Goal: Information Seeking & Learning: Learn about a topic

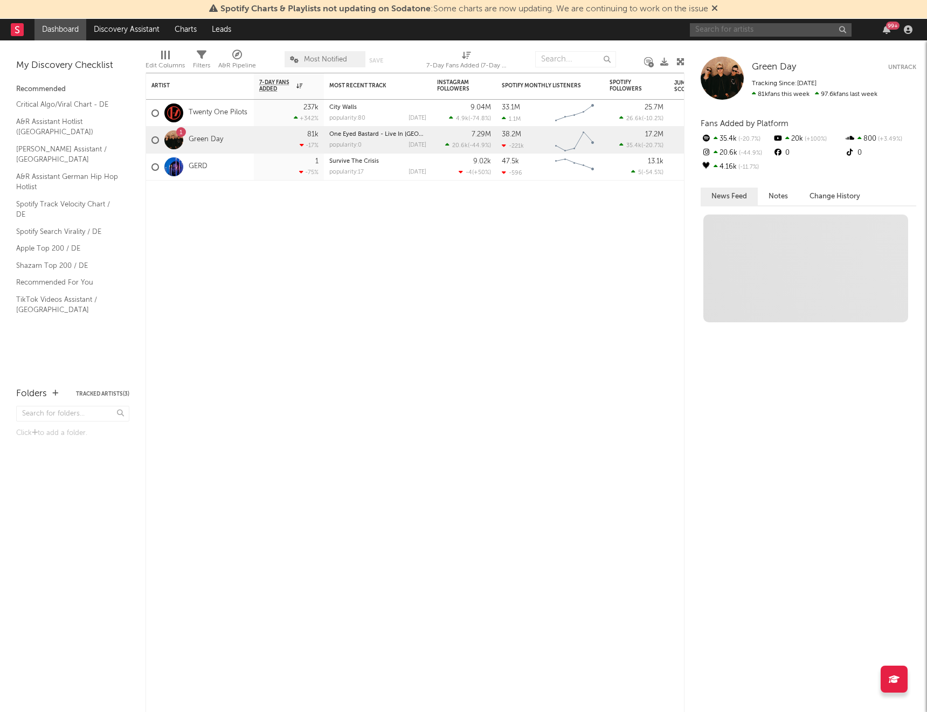
drag, startPoint x: 779, startPoint y: 28, endPoint x: 767, endPoint y: 33, distance: 13.0
click at [779, 28] on input "text" at bounding box center [771, 29] width 162 height 13
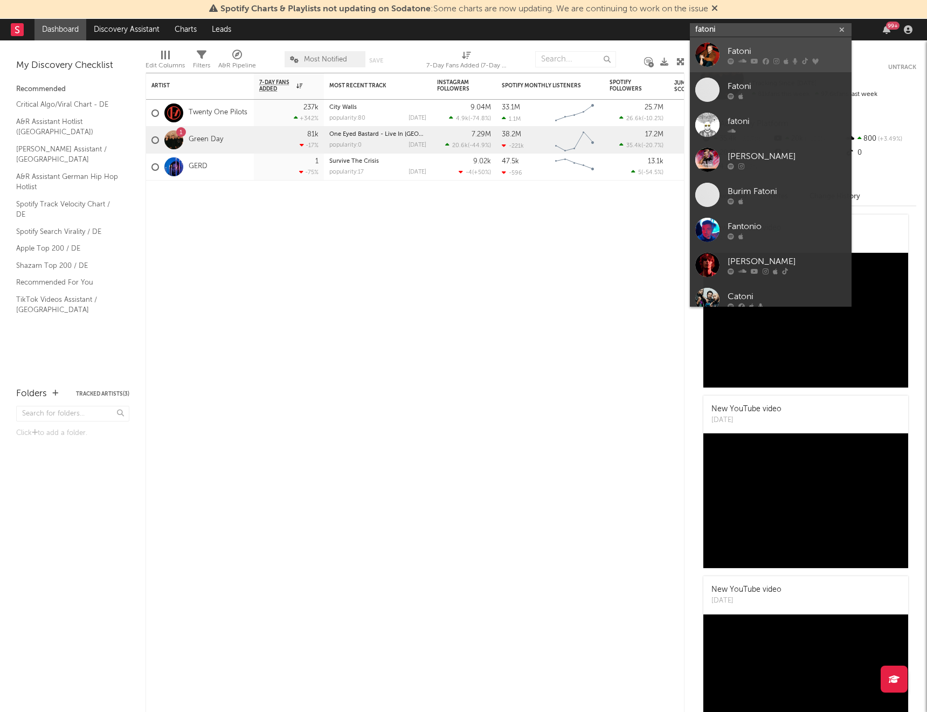
type input "fatoni"
click at [770, 59] on div at bounding box center [787, 61] width 119 height 6
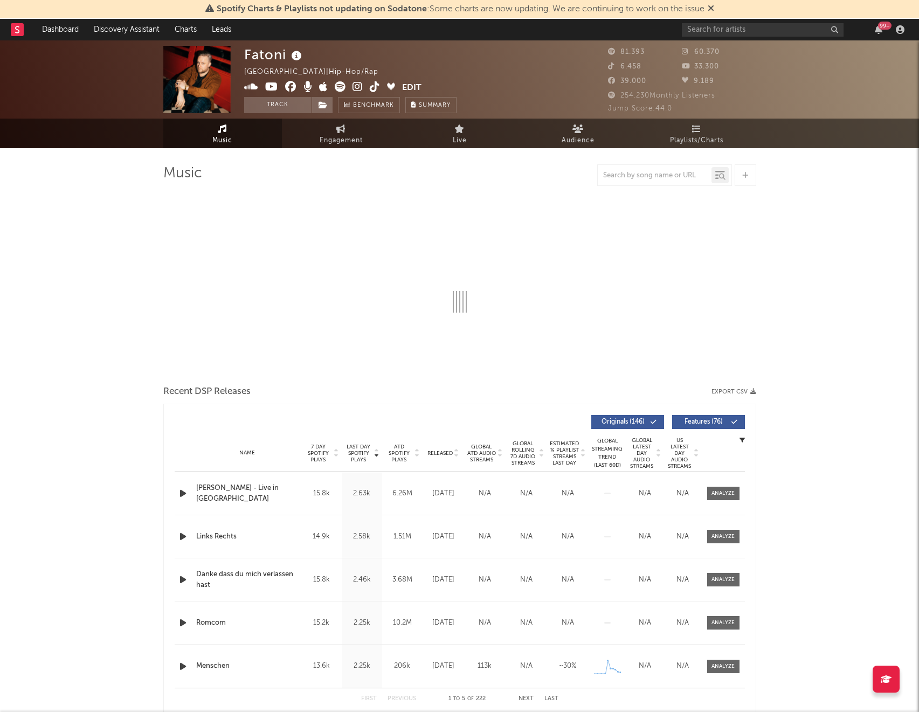
select select "6m"
